Goal: Entertainment & Leisure: Consume media (video, audio)

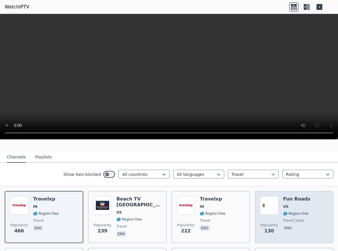
scroll to position [63, 0]
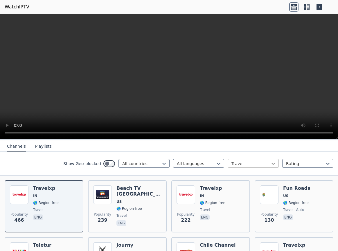
click at [274, 163] on icon at bounding box center [273, 164] width 3 height 2
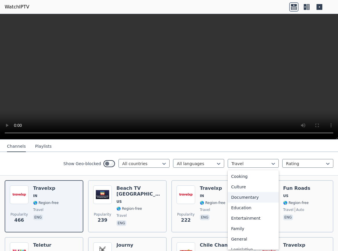
click at [247, 194] on div "Documentary" at bounding box center [253, 197] width 51 height 10
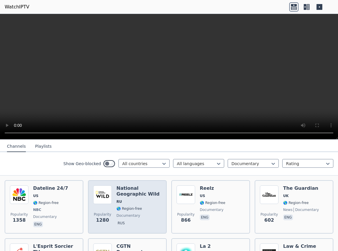
drag, startPoint x: 124, startPoint y: 184, endPoint x: 115, endPoint y: 226, distance: 43.7
click at [125, 186] on h6 "National Geographic Wild" at bounding box center [138, 192] width 45 height 12
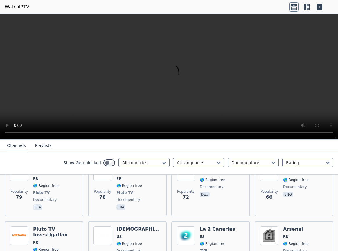
scroll to position [721, 0]
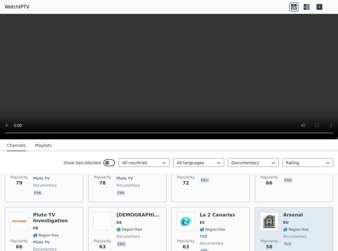
click at [301, 217] on div "Arsenal RU 🌎 Region-free documentary rus" at bounding box center [296, 236] width 26 height 49
click at [315, 233] on div "Popularity 58 Arsenal RU 🌎 Region-free documentary rus" at bounding box center [294, 236] width 68 height 49
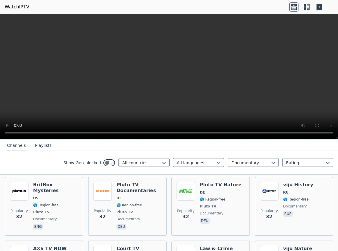
scroll to position [1098, 0]
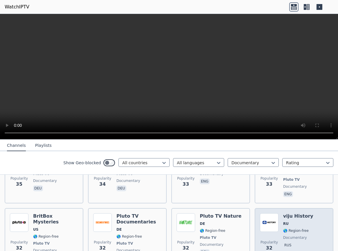
click at [306, 242] on span "rus" at bounding box center [298, 245] width 30 height 7
click at [305, 242] on span "rus" at bounding box center [298, 245] width 30 height 7
click at [306, 242] on span "rus" at bounding box center [298, 245] width 30 height 7
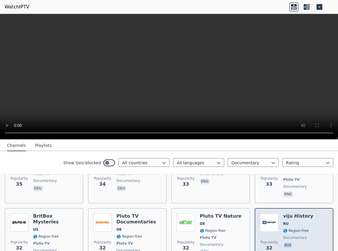
click at [306, 242] on span "rus" at bounding box center [298, 245] width 30 height 7
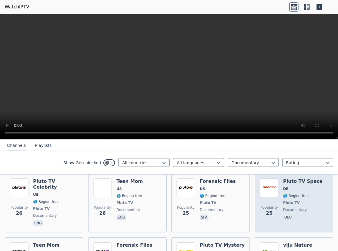
scroll to position [1349, 0]
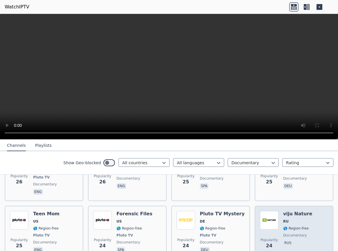
click at [315, 211] on div "Popularity 24 [PERSON_NAME] Nature RU 🌎 Region-free documentary rus" at bounding box center [294, 232] width 68 height 43
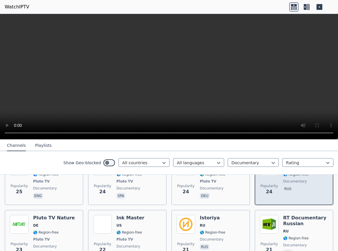
scroll to position [1411, 0]
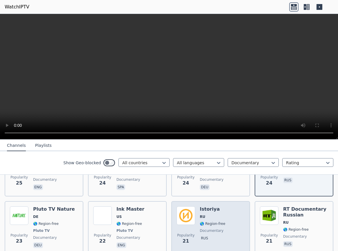
click at [235, 206] on div "Popularity 21 Istoriya RU 🌎 Region-free documentary rus" at bounding box center [211, 227] width 68 height 43
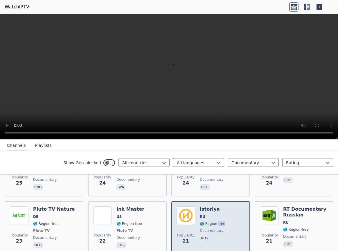
click at [235, 206] on div "Popularity 21 Istoriya RU 🌎 Region-free documentary rus" at bounding box center [211, 227] width 68 height 43
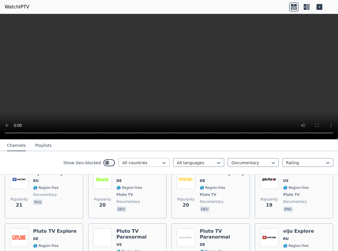
scroll to position [1474, 0]
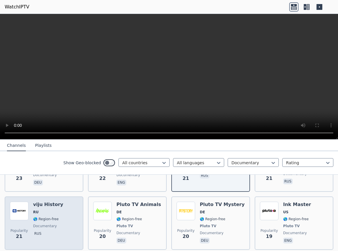
click at [55, 202] on div "[PERSON_NAME] History RU 🌎 Region-free documentary rus" at bounding box center [48, 223] width 30 height 43
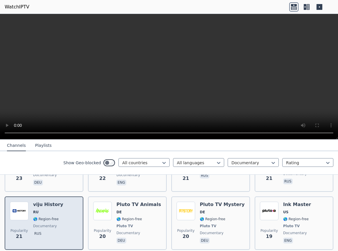
click at [55, 202] on div "[PERSON_NAME] History RU 🌎 Region-free documentary rus" at bounding box center [48, 223] width 30 height 43
drag, startPoint x: 67, startPoint y: 193, endPoint x: 69, endPoint y: 199, distance: 6.4
click at [69, 202] on div "Popularity 21 [PERSON_NAME] History RU 🌎 Region-free documentary rus" at bounding box center [44, 223] width 68 height 43
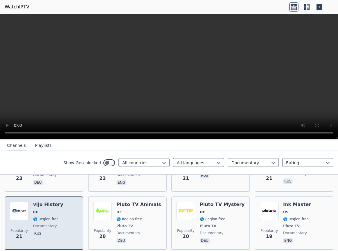
click at [69, 202] on div "Popularity 21 [PERSON_NAME] History RU 🌎 Region-free documentary rus" at bounding box center [44, 223] width 68 height 43
click at [51, 202] on h6 "viju History" at bounding box center [48, 205] width 30 height 6
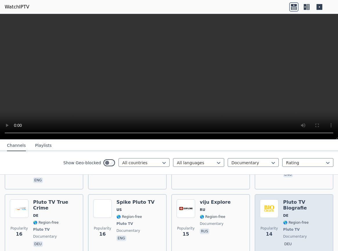
scroll to position [1631, 0]
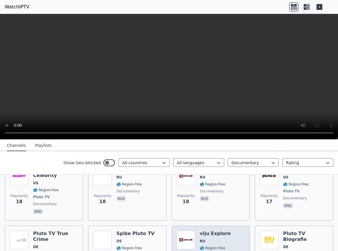
click at [208, 231] on h6 "viju Explore" at bounding box center [215, 234] width 31 height 6
click at [234, 231] on div "Popularity 15 [PERSON_NAME] Explore RU 🌎 Region-free documentary rus" at bounding box center [211, 255] width 68 height 49
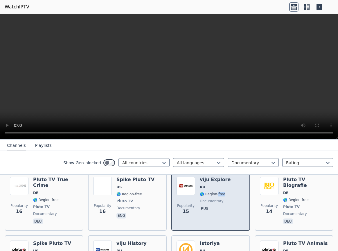
scroll to position [1694, 0]
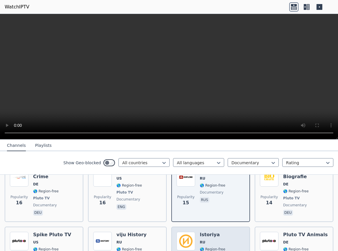
click at [233, 232] on div "Popularity 13 Istoriya RU 🌎 Region-free documentary rus" at bounding box center [211, 253] width 68 height 43
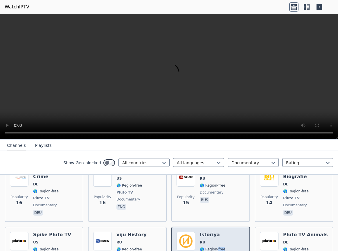
click at [233, 232] on div "Popularity 13 Istoriya RU 🌎 Region-free documentary rus" at bounding box center [211, 253] width 68 height 43
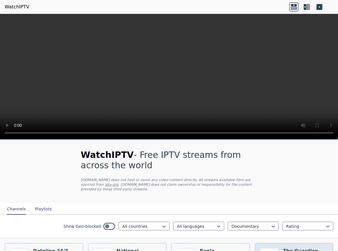
scroll to position [63, 0]
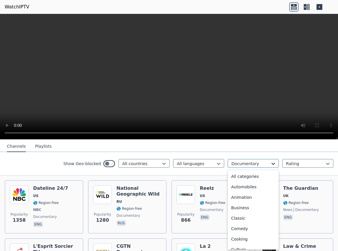
click at [273, 161] on icon at bounding box center [273, 164] width 6 height 6
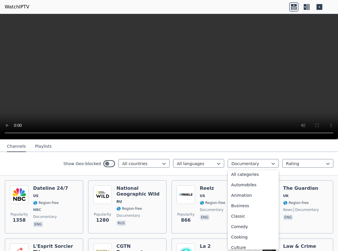
scroll to position [0, 0]
click at [251, 174] on div "All categories" at bounding box center [253, 176] width 51 height 10
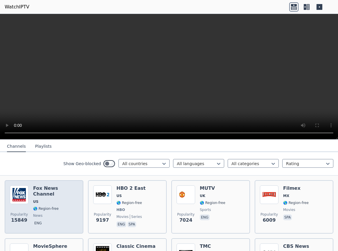
click at [73, 199] on span "US" at bounding box center [55, 201] width 45 height 5
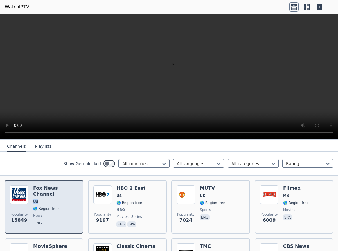
click at [73, 199] on span "US" at bounding box center [55, 201] width 45 height 5
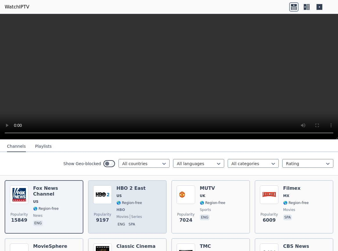
click at [150, 201] on div "Popularity 9197 HBO 2 East US 🌎 Region-free HBO movies series eng spa" at bounding box center [127, 207] width 68 height 43
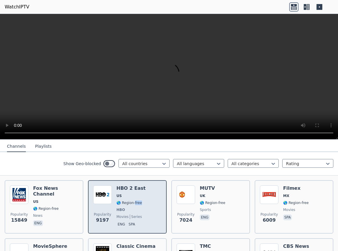
click at [150, 201] on div "Popularity 9197 HBO 2 East US 🌎 Region-free HBO movies series eng spa" at bounding box center [127, 207] width 68 height 43
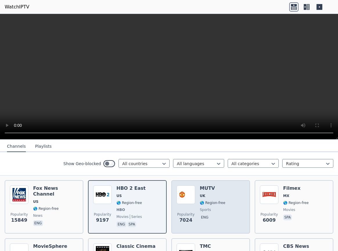
click at [234, 211] on div "Popularity 7024 MUTV UK 🌎 Region-free sports eng" at bounding box center [211, 207] width 68 height 43
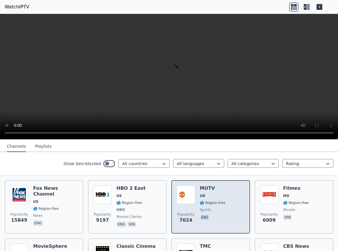
click at [234, 211] on div "Popularity 7024 MUTV UK 🌎 Region-free sports eng" at bounding box center [211, 207] width 68 height 43
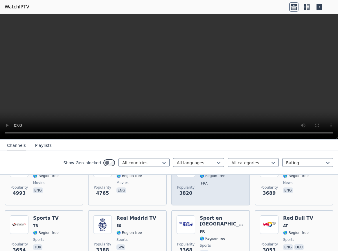
scroll to position [157, 0]
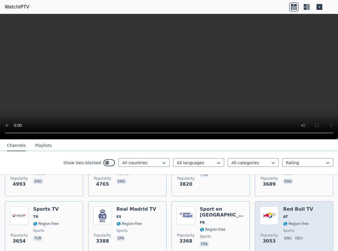
click at [314, 226] on div "Popularity 3053 Red Bull TV AT 🌎 Region-free sports eng deu" at bounding box center [294, 227] width 68 height 42
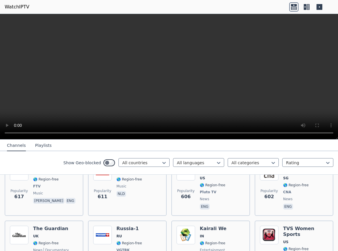
scroll to position [2133, 0]
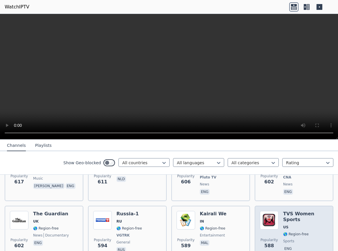
click at [313, 239] on span "sports" at bounding box center [305, 241] width 45 height 5
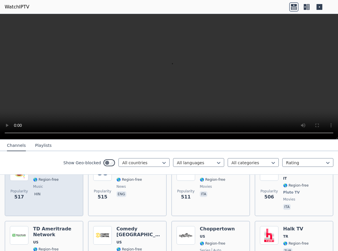
scroll to position [2603, 0]
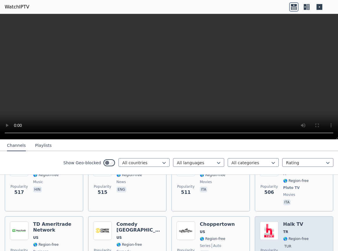
click at [304, 222] on div "Halk TV TR 🌎 Region-free tur" at bounding box center [296, 243] width 26 height 42
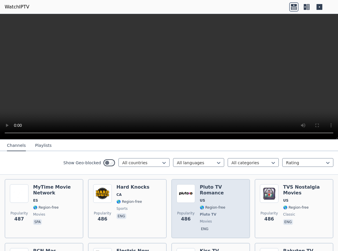
scroll to position [2729, 0]
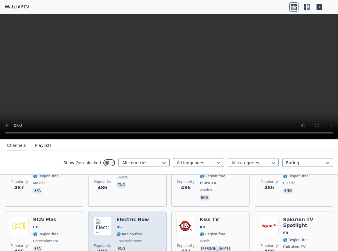
click at [136, 217] on div "Electric Now US 🌎 Region-free entertainment eng" at bounding box center [132, 241] width 33 height 49
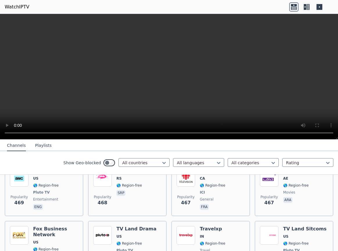
scroll to position [2917, 0]
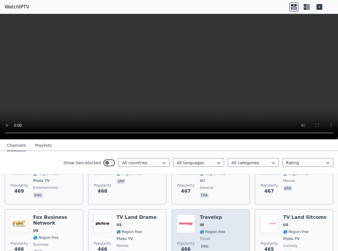
click at [235, 215] on div "Popularity 466 Travelxp IN 🌎 Region-free travel eng" at bounding box center [211, 236] width 68 height 43
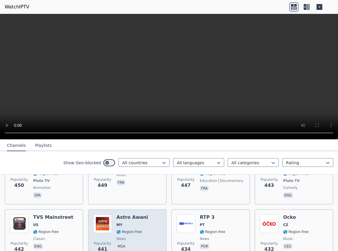
scroll to position [3168, 0]
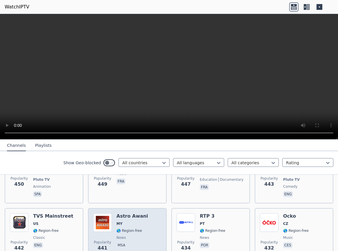
click at [144, 213] on div "Popularity 441 Astro Awani MY 🌎 Region-free news msa" at bounding box center [127, 234] width 68 height 42
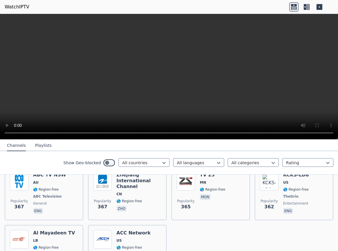
scroll to position [3681, 0]
click at [329, 162] on icon at bounding box center [328, 163] width 6 height 6
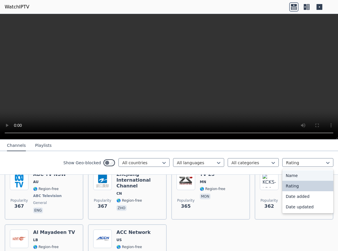
click at [300, 176] on div "Name" at bounding box center [307, 175] width 51 height 10
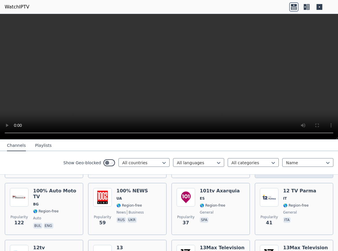
scroll to position [125, 0]
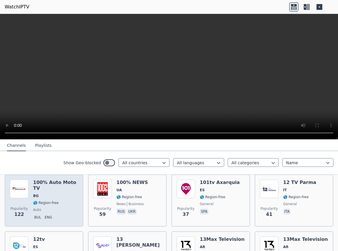
click at [68, 208] on span "auto" at bounding box center [55, 210] width 45 height 5
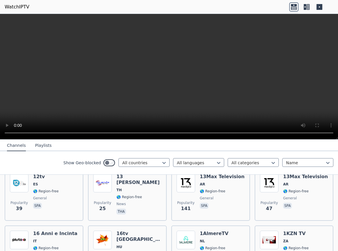
scroll to position [220, 0]
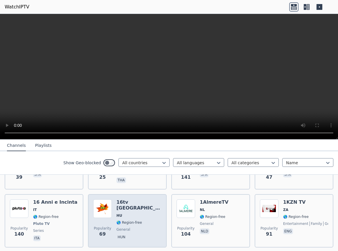
click at [146, 216] on div "16tv [GEOGRAPHIC_DATA] HU 🌎 Region-free general hun" at bounding box center [138, 220] width 45 height 43
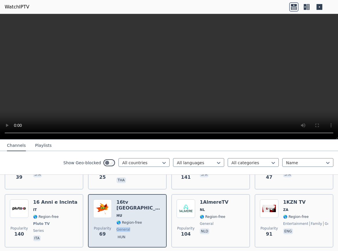
click at [146, 216] on div "16tv [GEOGRAPHIC_DATA] HU 🌎 Region-free general hun" at bounding box center [138, 220] width 45 height 43
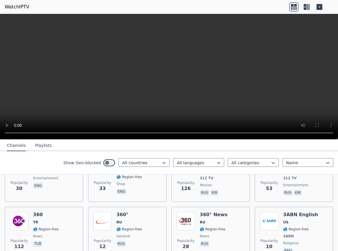
scroll to position [690, 0]
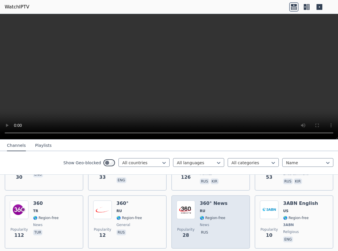
click at [223, 222] on div "Popularity 28 360° News RU 🌎 Region-free news rus" at bounding box center [211, 222] width 68 height 43
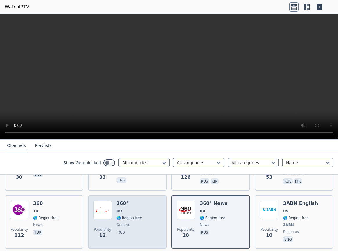
click at [146, 220] on div "Popularity 12 360° RU 🌎 Region-free general [DEMOGRAPHIC_DATA]" at bounding box center [127, 222] width 68 height 43
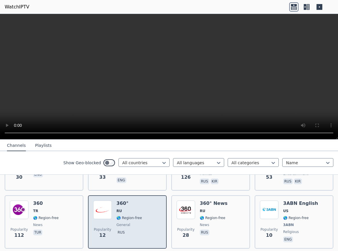
click at [146, 220] on div "Popularity 12 360° RU 🌎 Region-free general [DEMOGRAPHIC_DATA]" at bounding box center [127, 222] width 68 height 43
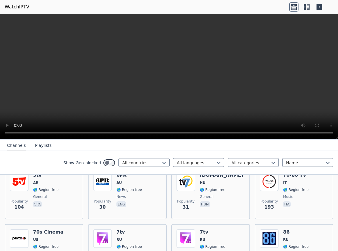
scroll to position [1160, 0]
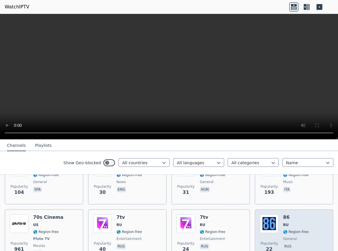
click at [307, 219] on div "Popularity 22 86 RU 🌎 Region-free general [DEMOGRAPHIC_DATA]" at bounding box center [294, 236] width 68 height 43
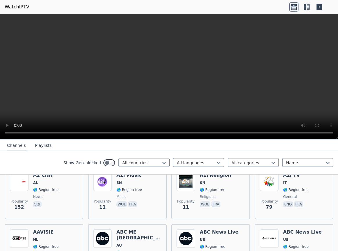
scroll to position [1505, 0]
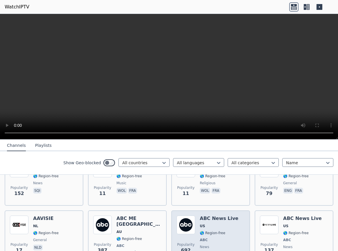
click at [218, 238] on span "ABC" at bounding box center [219, 240] width 39 height 5
click at [219, 238] on span "ABC" at bounding box center [219, 240] width 39 height 5
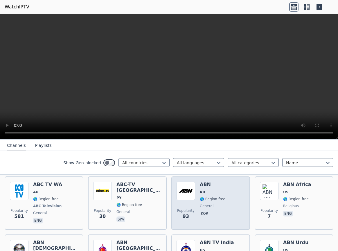
scroll to position [1788, 0]
